Goal: Task Accomplishment & Management: Use online tool/utility

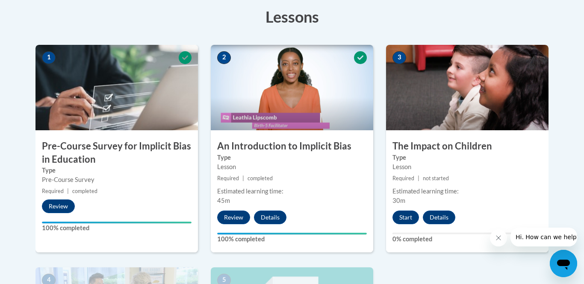
scroll to position [243, 0]
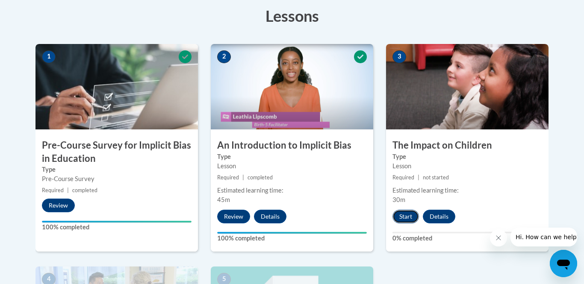
click at [404, 218] on button "Start" at bounding box center [405, 217] width 26 height 14
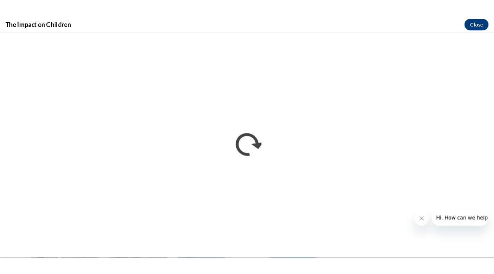
scroll to position [0, 0]
